Goal: Task Accomplishment & Management: Manage account settings

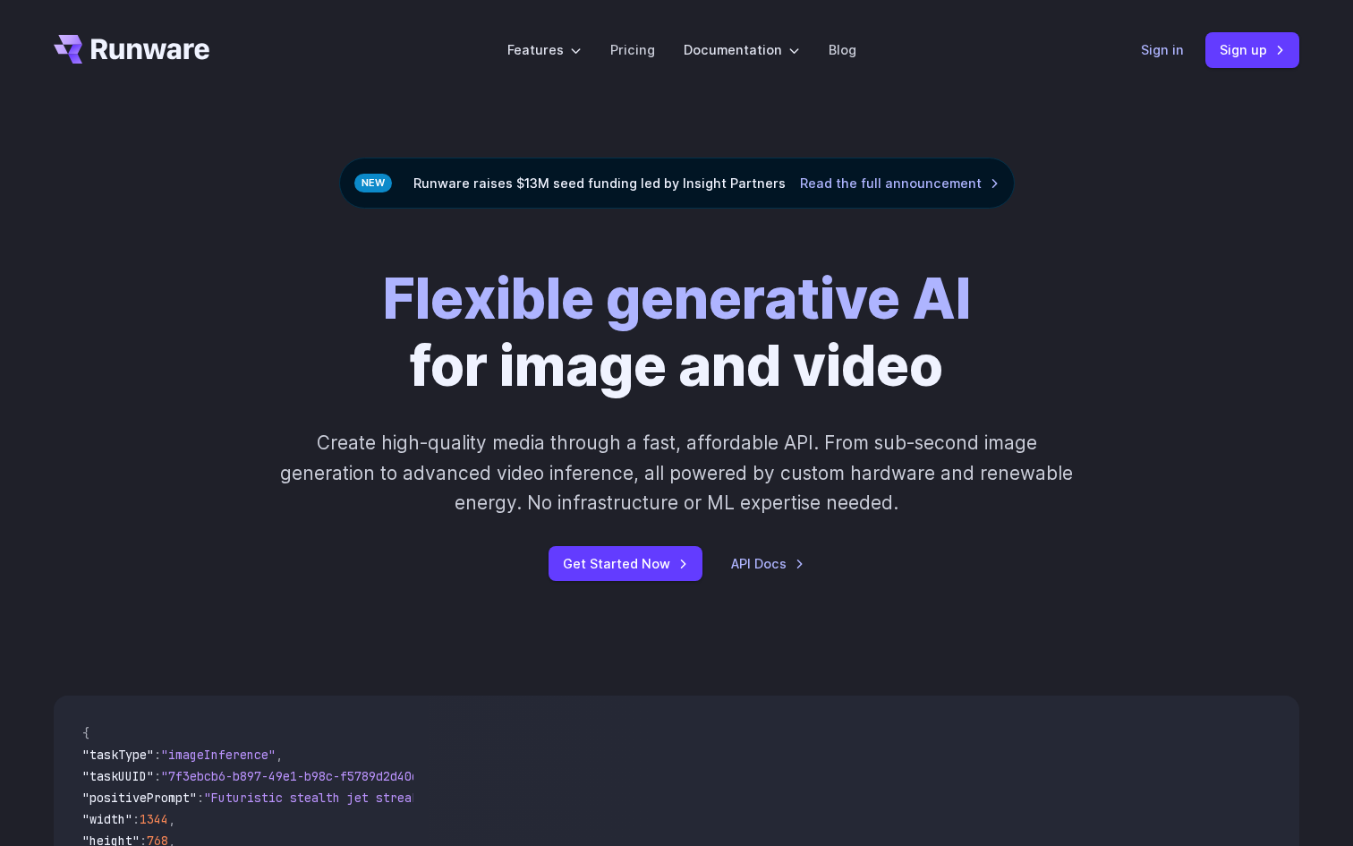
click at [1164, 51] on link "Sign in" at bounding box center [1162, 49] width 43 height 21
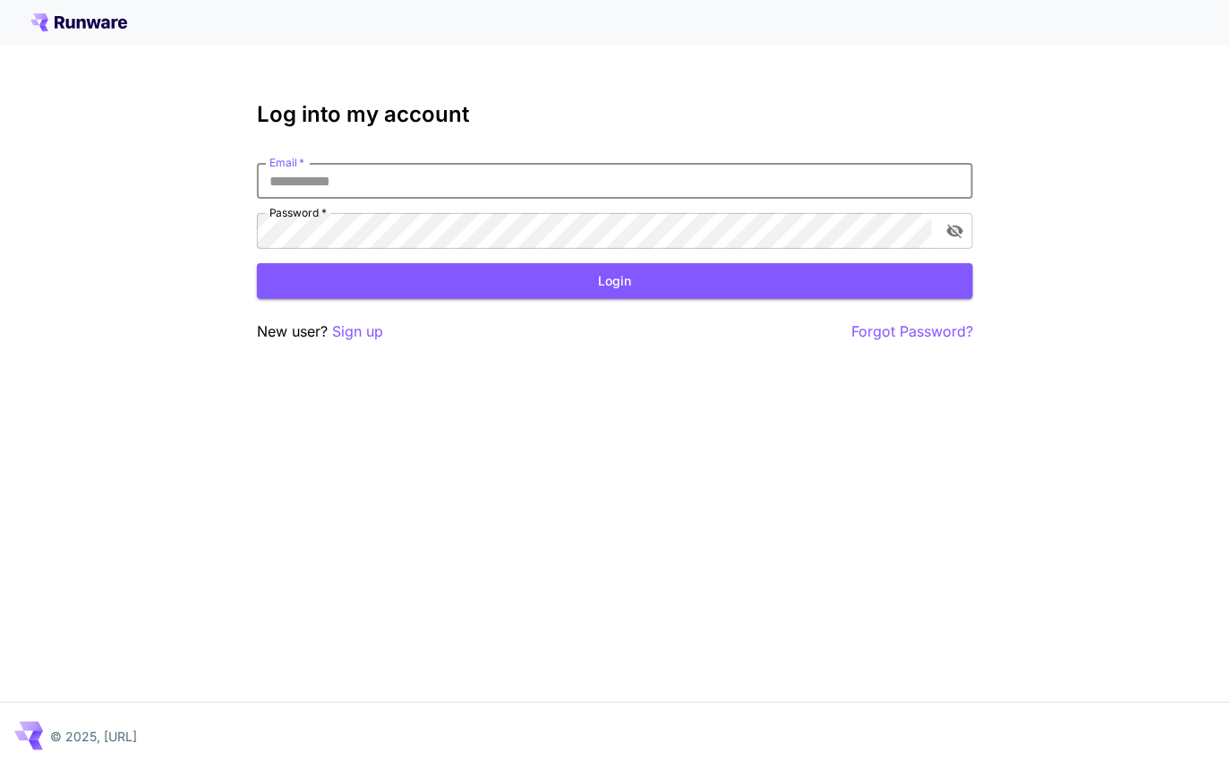
click at [414, 168] on input "Email   *" at bounding box center [615, 181] width 716 height 36
type input "**********"
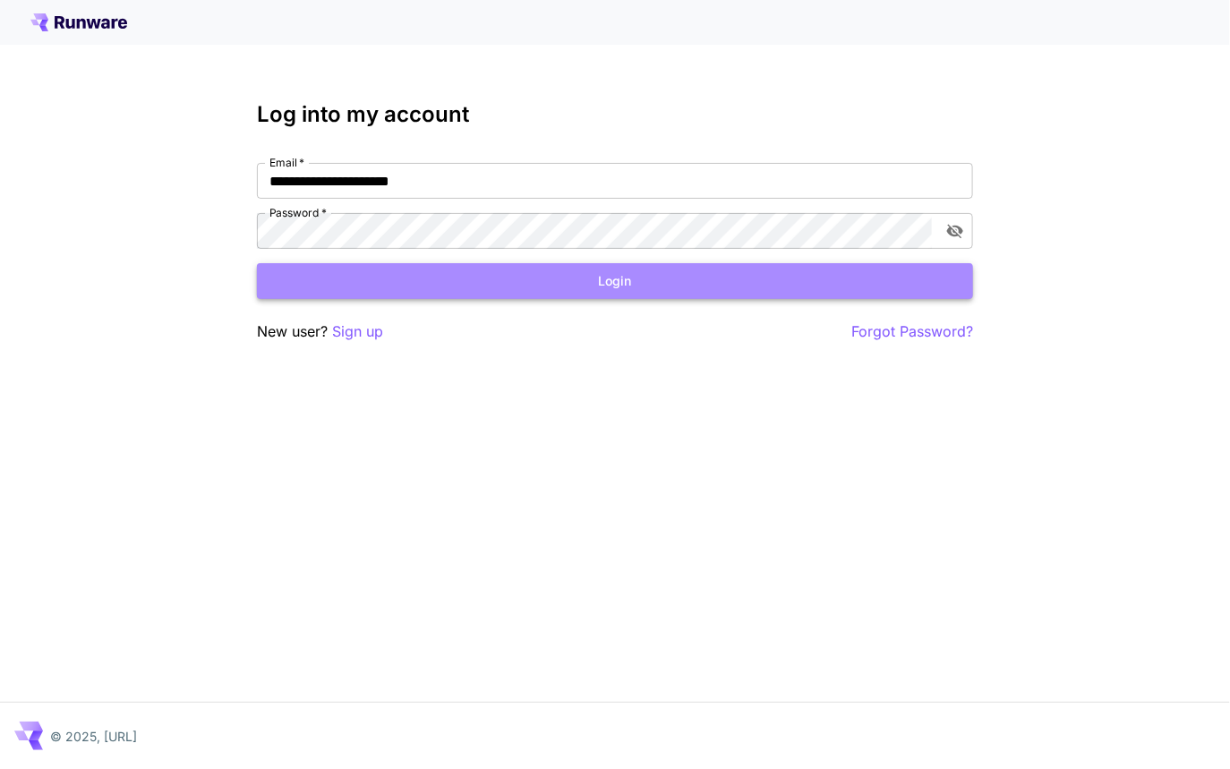
click at [509, 283] on button "Login" at bounding box center [615, 281] width 716 height 37
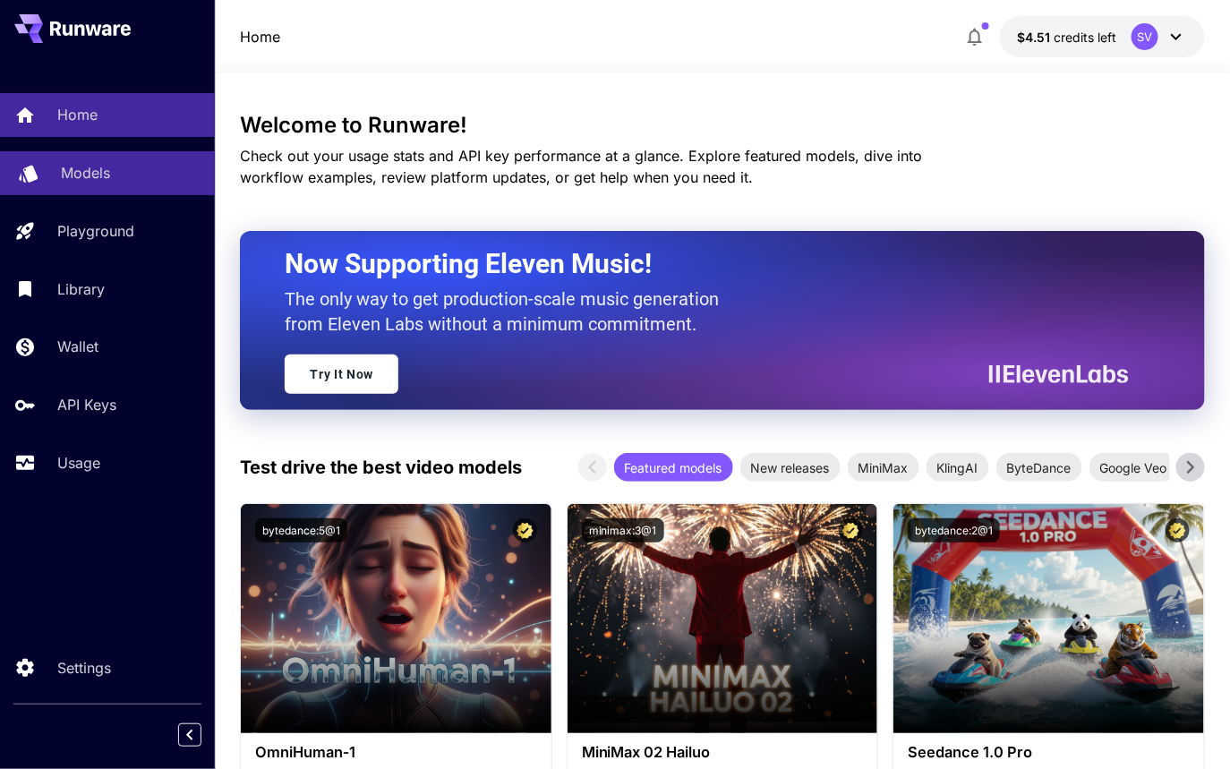
click at [132, 177] on div "Models" at bounding box center [131, 172] width 140 height 21
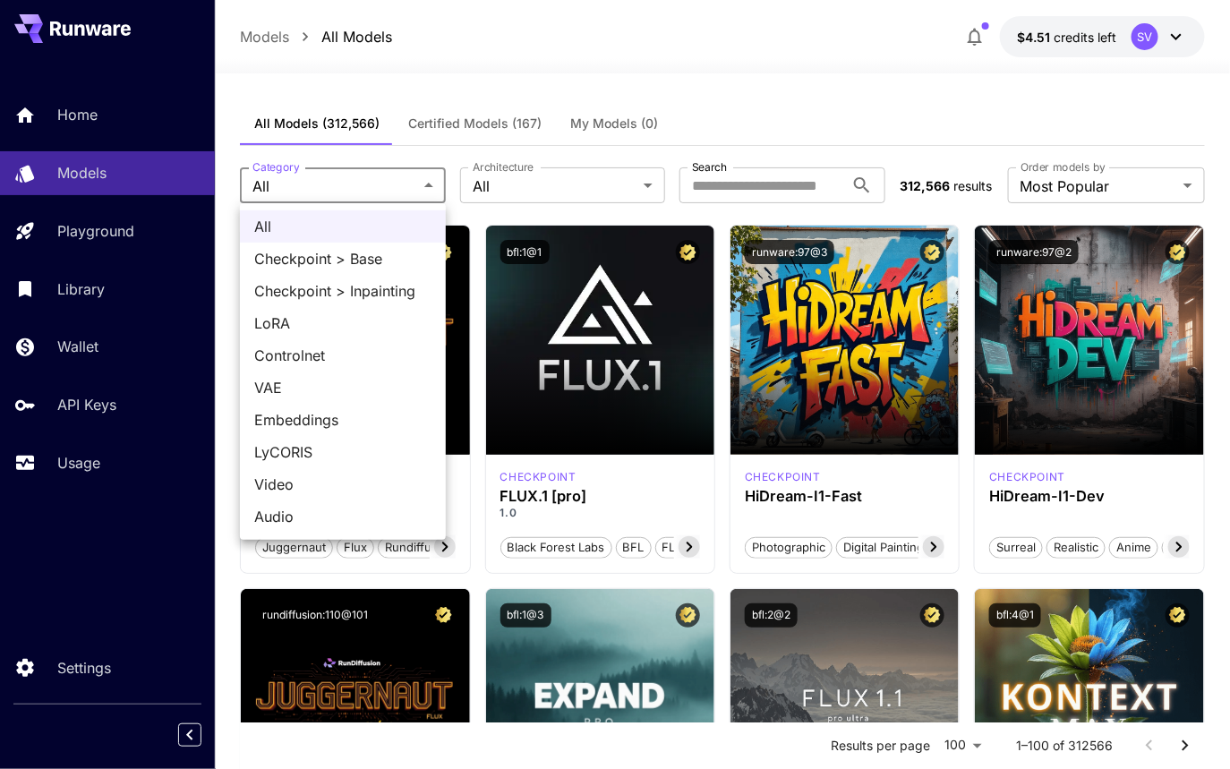
click at [387, 186] on div at bounding box center [615, 384] width 1230 height 769
